Goal: Information Seeking & Learning: Learn about a topic

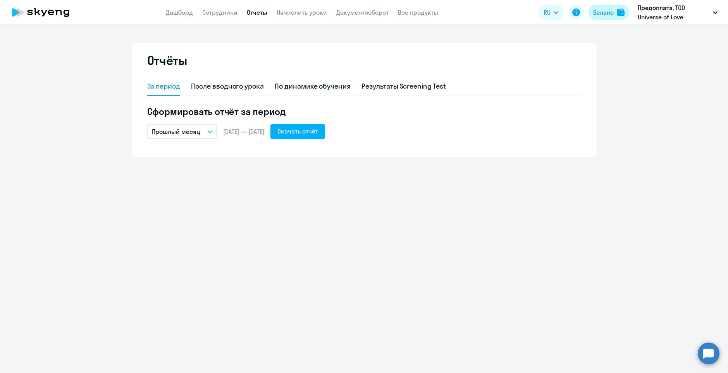
click at [612, 14] on div "Баланс" at bounding box center [603, 12] width 21 height 9
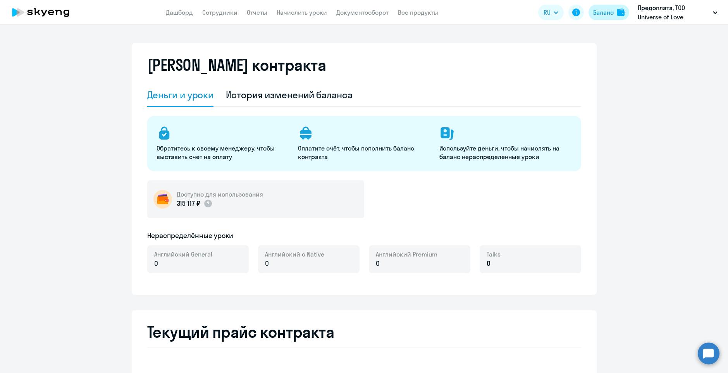
select select "english_adult_not_native_speaker"
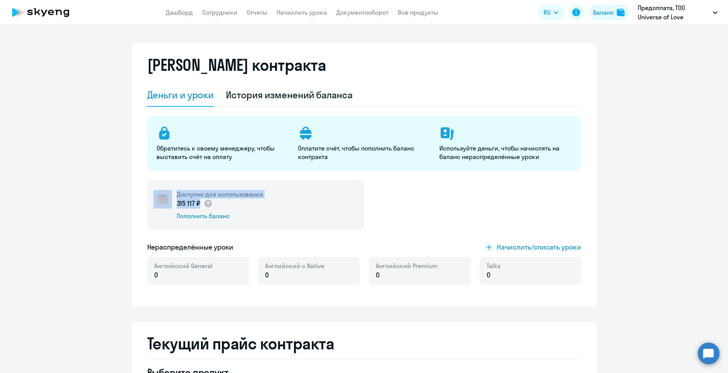
drag, startPoint x: 171, startPoint y: 203, endPoint x: 193, endPoint y: 203, distance: 22.1
click at [193, 203] on div "Доступно для использования 315 117 ₽ Пополнить баланс" at bounding box center [255, 205] width 217 height 50
click at [194, 203] on p "315 117 ₽" at bounding box center [195, 204] width 36 height 10
drag, startPoint x: 196, startPoint y: 204, endPoint x: 174, endPoint y: 205, distance: 22.5
click at [177, 205] on p "315 117 ₽" at bounding box center [195, 204] width 36 height 10
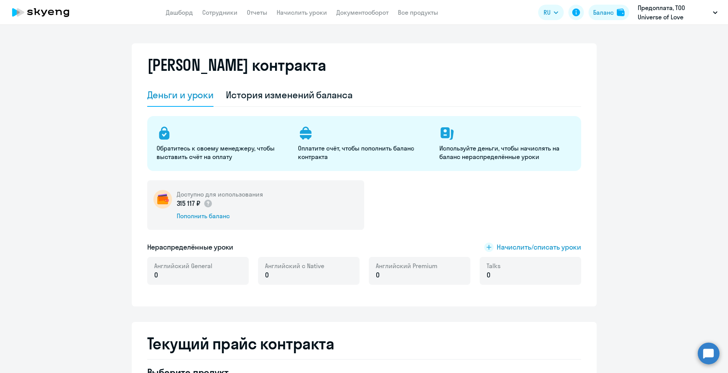
copy p "315 117 ₽"
drag, startPoint x: 211, startPoint y: 12, endPoint x: 213, endPoint y: 16, distance: 4.5
click at [216, 11] on link "Сотрудники" at bounding box center [219, 13] width 35 height 8
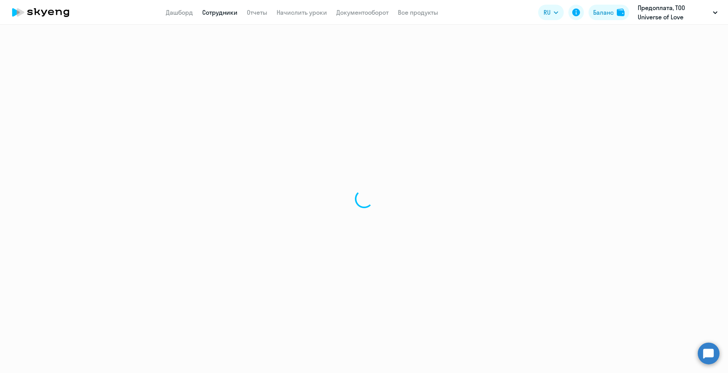
select select "30"
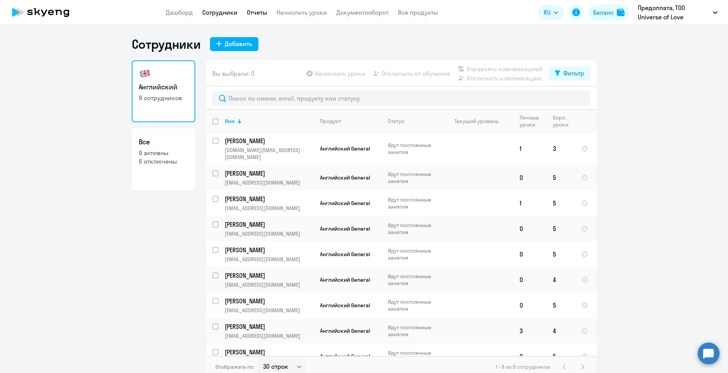
click at [258, 10] on link "Отчеты" at bounding box center [257, 13] width 21 height 8
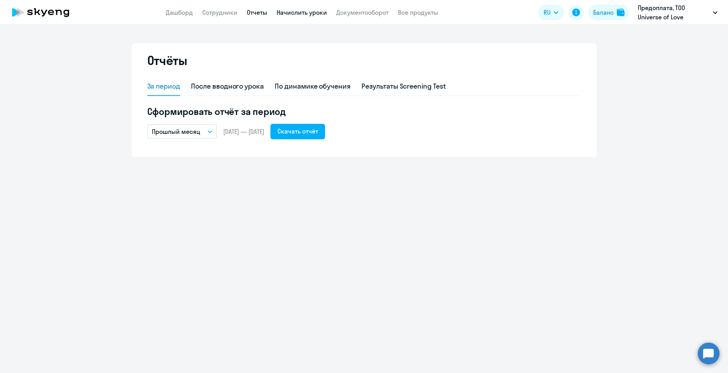
click at [304, 12] on link "Начислить уроки" at bounding box center [302, 13] width 50 height 8
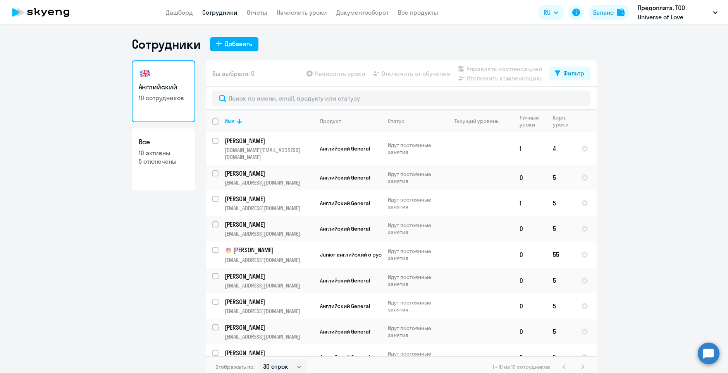
select select "30"
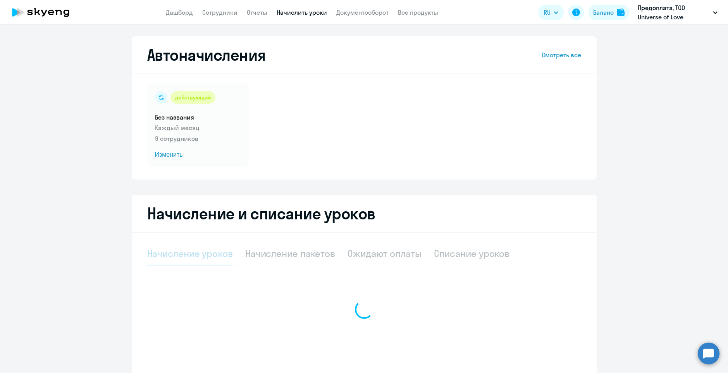
select select "10"
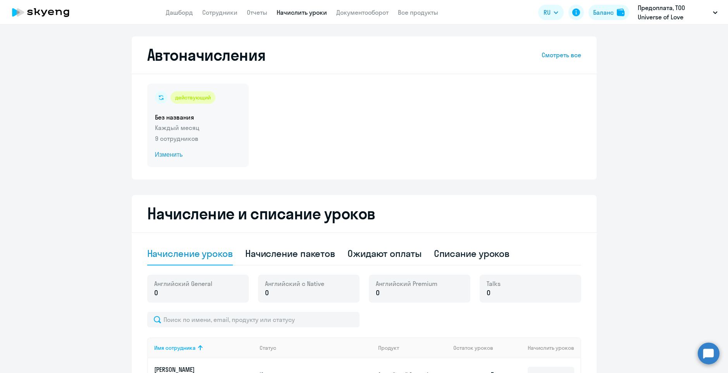
click at [203, 134] on p "9 сотрудников" at bounding box center [198, 138] width 86 height 9
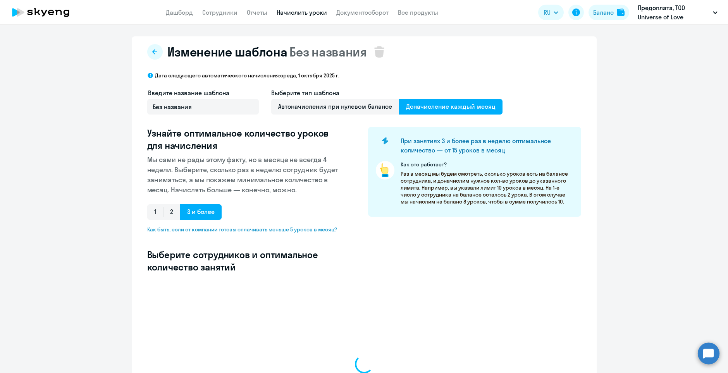
select select "10"
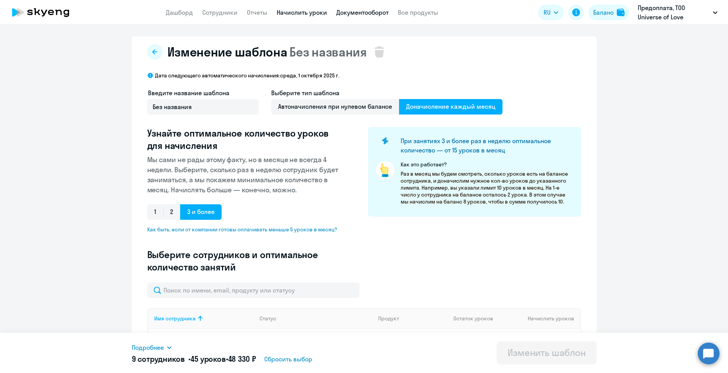
click at [363, 12] on link "Документооборот" at bounding box center [362, 13] width 52 height 8
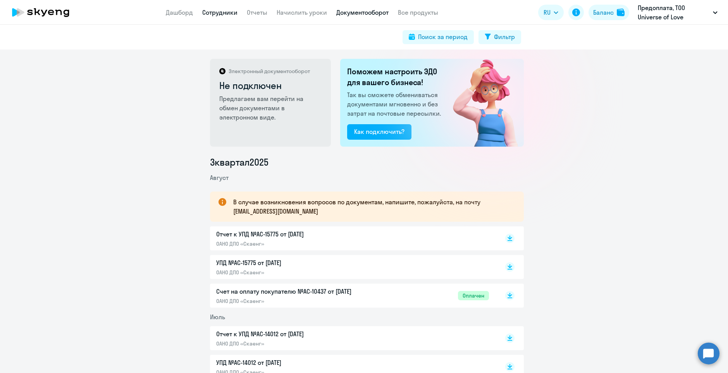
click at [232, 13] on link "Сотрудники" at bounding box center [219, 13] width 35 height 8
select select "30"
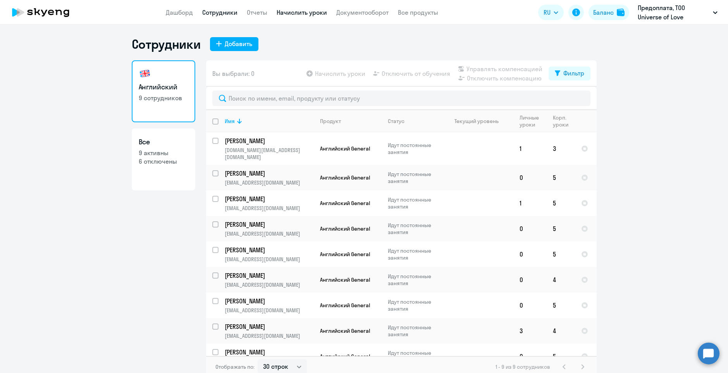
click at [303, 12] on link "Начислить уроки" at bounding box center [302, 13] width 50 height 8
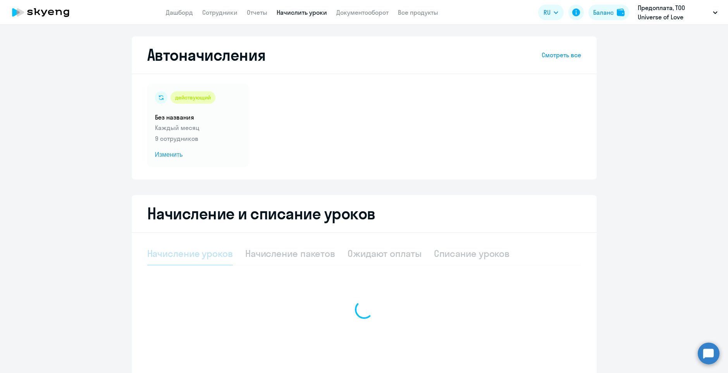
select select "10"
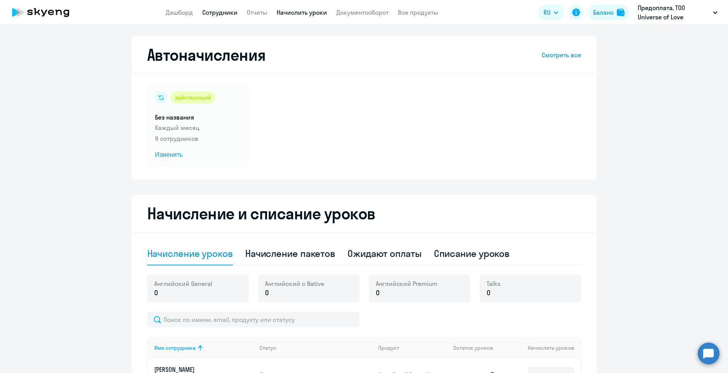
click at [223, 9] on link "Сотрудники" at bounding box center [219, 13] width 35 height 8
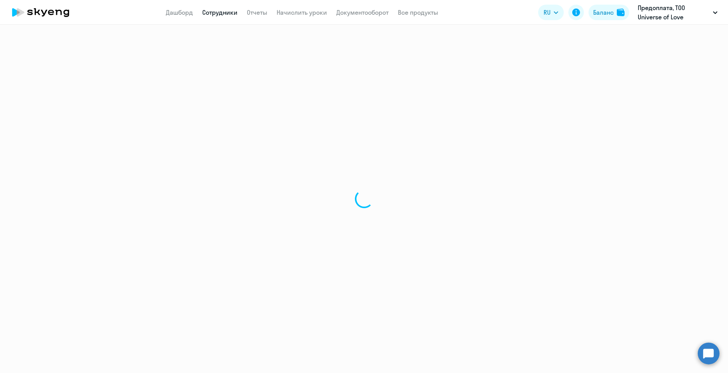
select select "30"
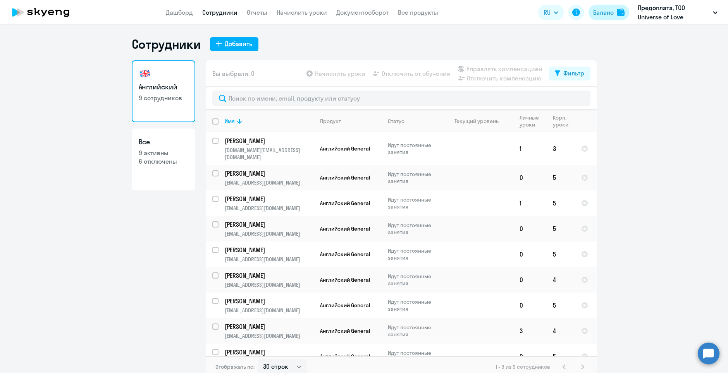
click at [614, 16] on button "Баланс" at bounding box center [608, 12] width 41 height 15
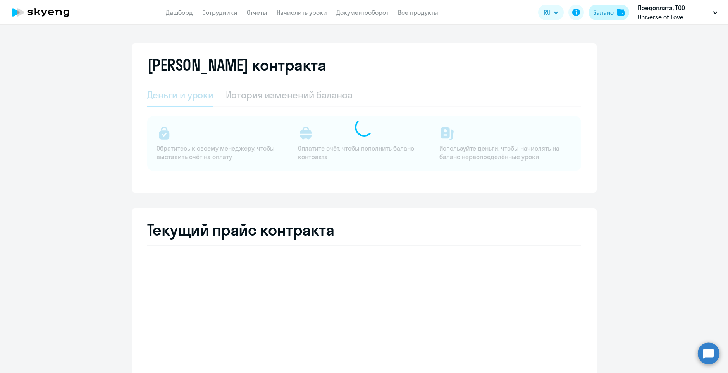
select select "english_adult_not_native_speaker"
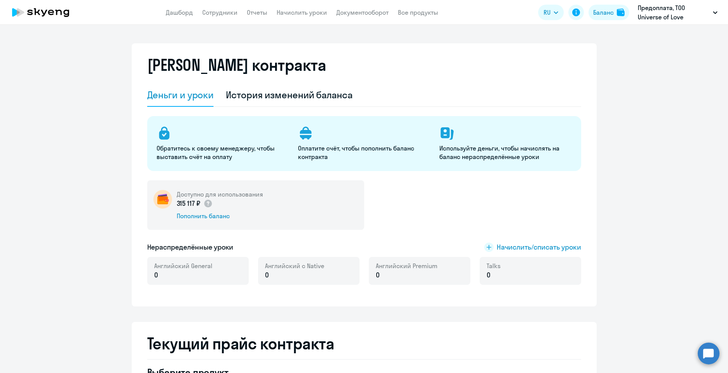
click at [231, 208] on div "315 117 ₽" at bounding box center [220, 204] width 86 height 10
click at [208, 204] on circle at bounding box center [208, 204] width 8 height 8
click at [288, 89] on div "История изменений баланса" at bounding box center [289, 95] width 127 height 12
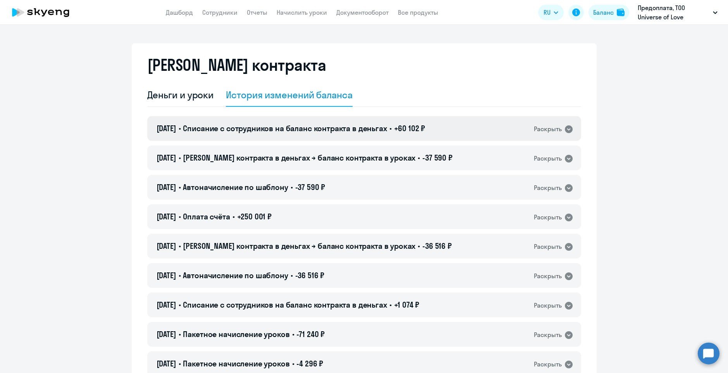
click at [568, 128] on icon at bounding box center [569, 129] width 8 height 8
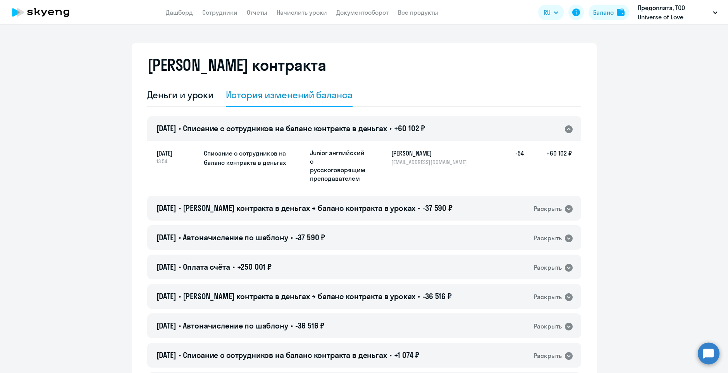
click at [569, 129] on icon at bounding box center [569, 129] width 8 height 8
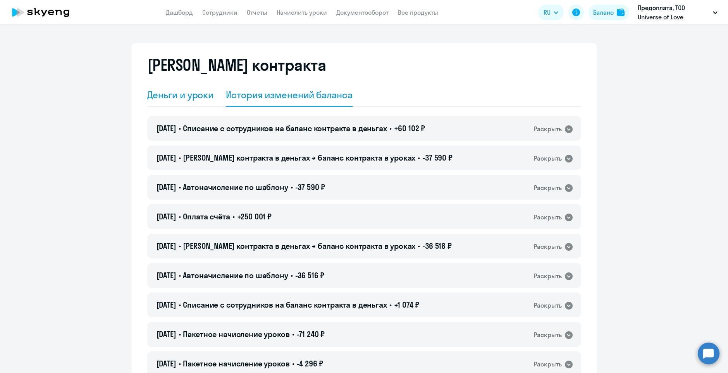
click at [210, 93] on div "Деньги и уроки" at bounding box center [180, 95] width 67 height 12
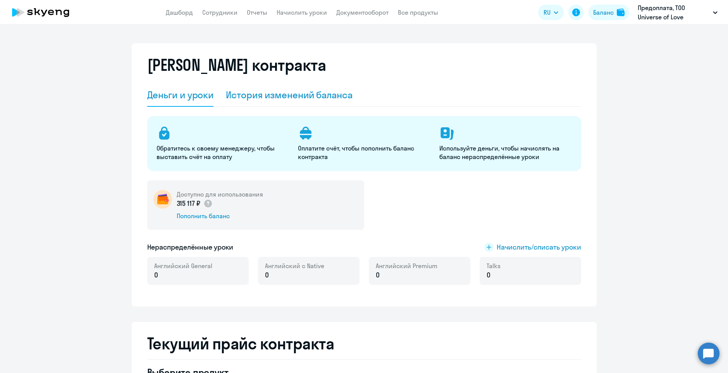
click at [278, 92] on div "История изменений баланса" at bounding box center [289, 95] width 127 height 12
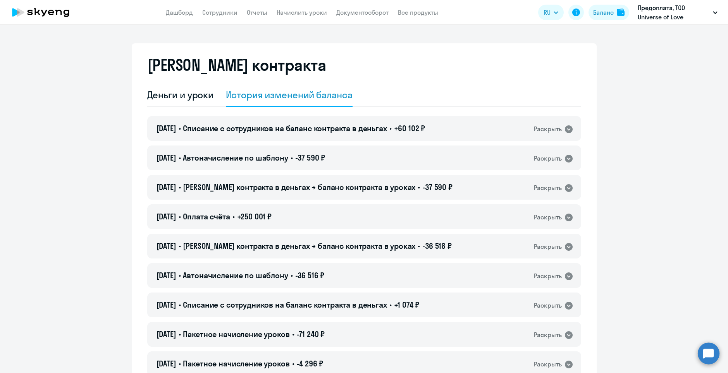
click at [229, 13] on link "Сотрудники" at bounding box center [219, 13] width 35 height 8
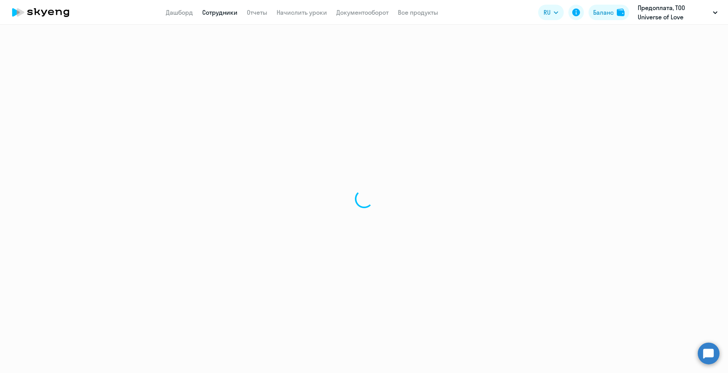
select select "30"
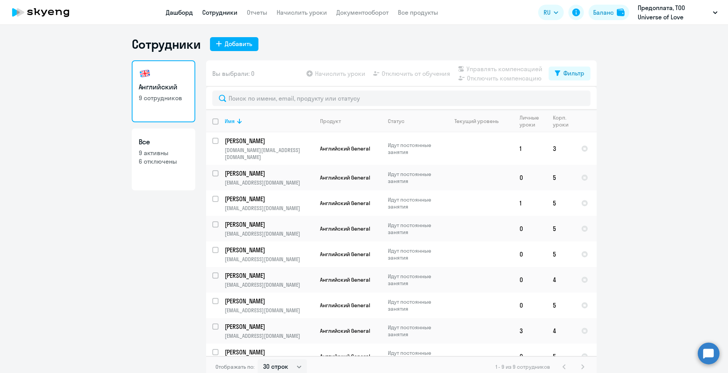
click at [178, 14] on link "Дашборд" at bounding box center [179, 13] width 27 height 8
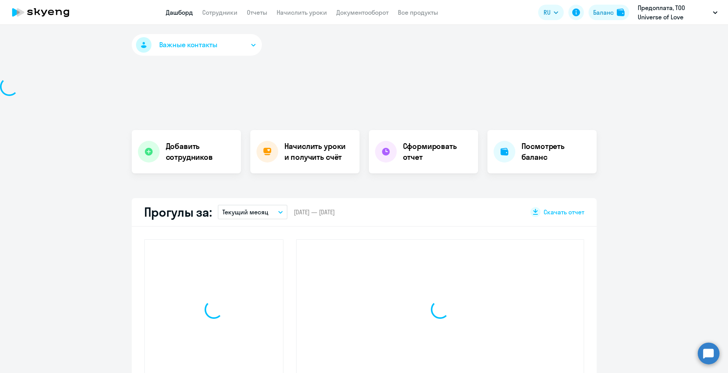
select select "30"
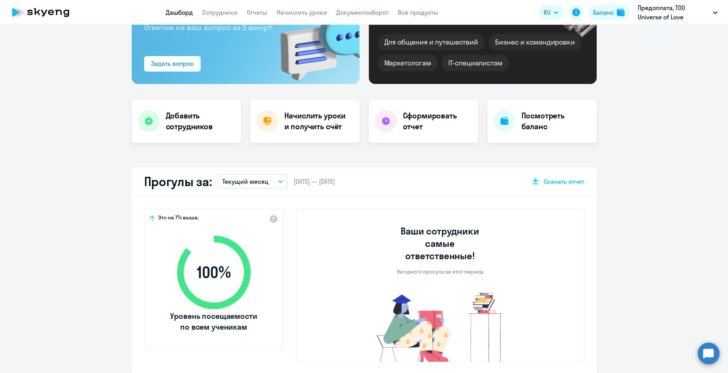
scroll to position [194, 0]
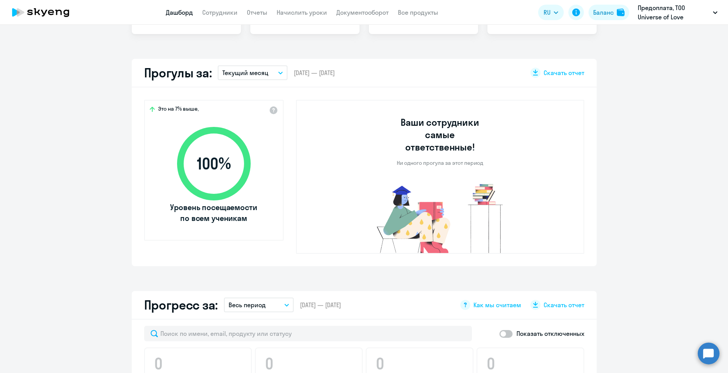
click at [265, 68] on button "Текущий месяц" at bounding box center [253, 72] width 70 height 15
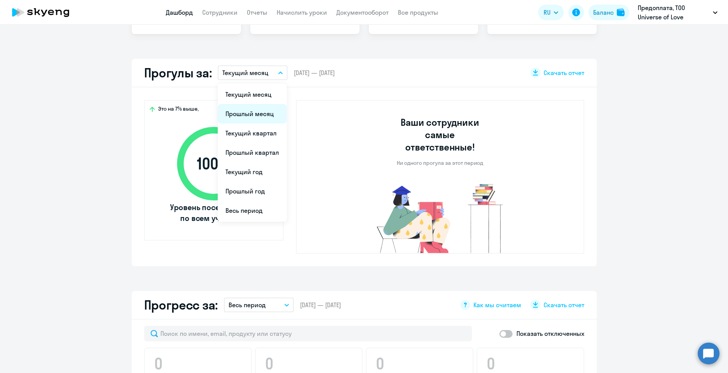
click at [250, 117] on li "Прошлый месяц" at bounding box center [252, 113] width 69 height 19
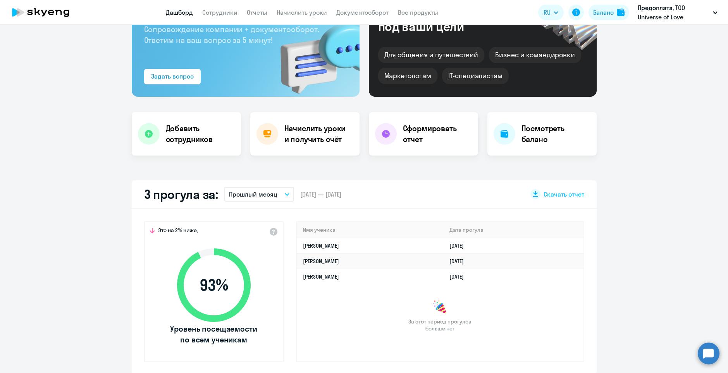
scroll to position [0, 0]
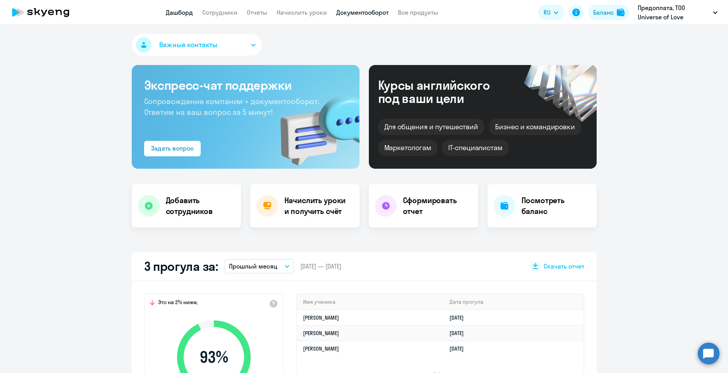
click at [382, 12] on link "Документооборот" at bounding box center [362, 13] width 52 height 8
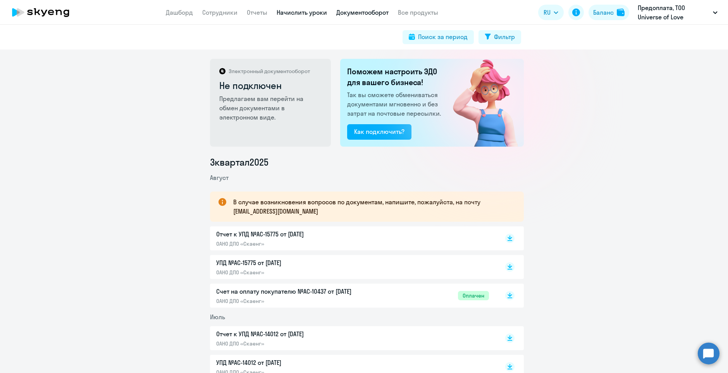
click at [302, 14] on link "Начислить уроки" at bounding box center [302, 13] width 50 height 8
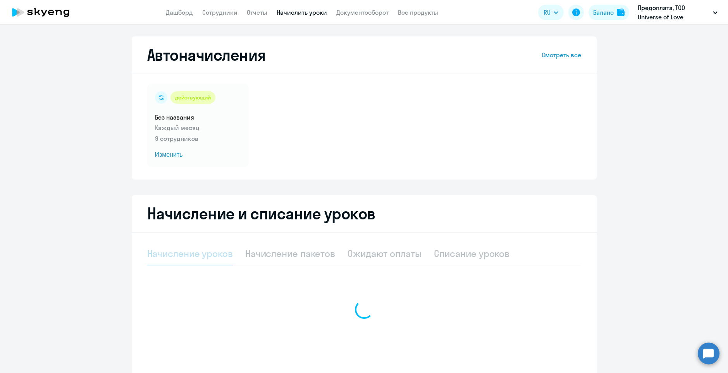
select select "10"
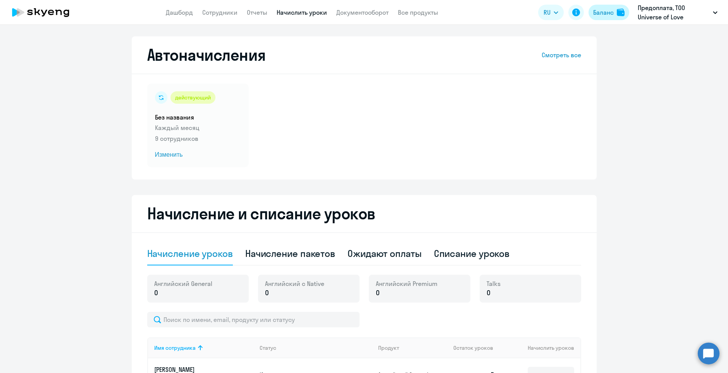
click at [609, 20] on button "Баланс" at bounding box center [608, 12] width 41 height 15
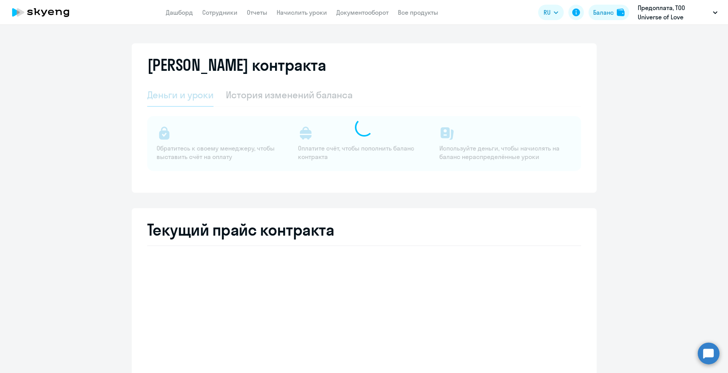
select select "english_adult_not_native_speaker"
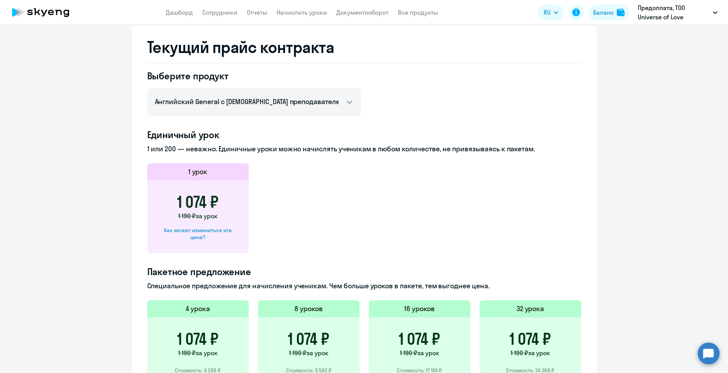
scroll to position [349, 0]
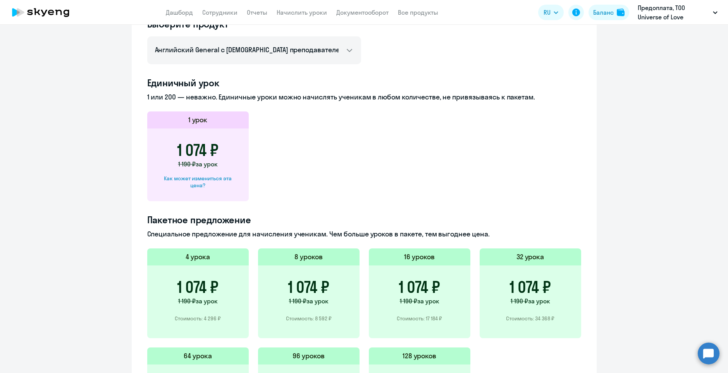
drag, startPoint x: 170, startPoint y: 148, endPoint x: 220, endPoint y: 152, distance: 49.8
click at [220, 152] on div "1 074 ₽ 1 190 ₽ за урок Как может измениться эта цена?" at bounding box center [197, 165] width 101 height 73
copy h3 "1 074 ₽"
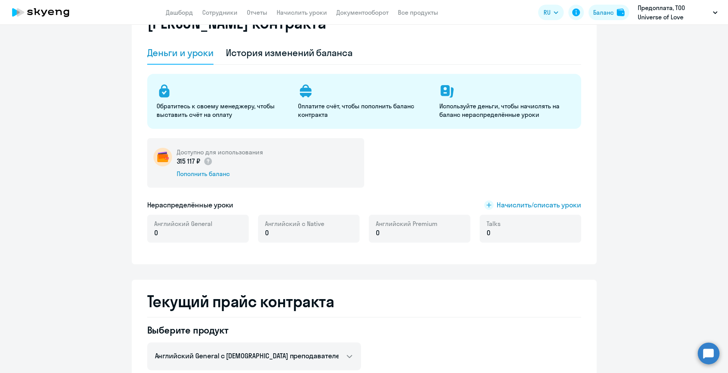
scroll to position [0, 0]
